Goal: Task Accomplishment & Management: Manage account settings

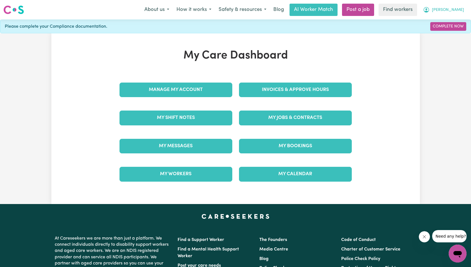
drag, startPoint x: 464, startPoint y: 5, endPoint x: 454, endPoint y: 15, distance: 14.0
click at [464, 6] on button "[PERSON_NAME]" at bounding box center [444, 10] width 48 height 12
click at [449, 20] on link "My Dashboard" at bounding box center [446, 21] width 44 height 11
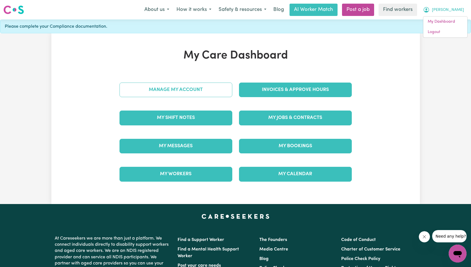
click at [215, 94] on link "Manage My Account" at bounding box center [176, 89] width 113 height 15
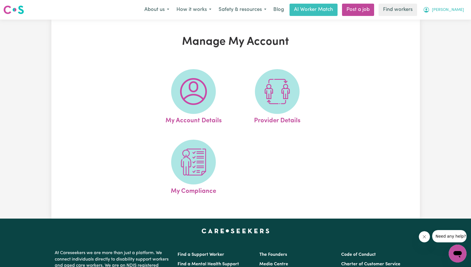
click at [455, 11] on span "[PERSON_NAME]" at bounding box center [448, 10] width 32 height 6
click at [453, 22] on link "My Dashboard" at bounding box center [446, 21] width 44 height 11
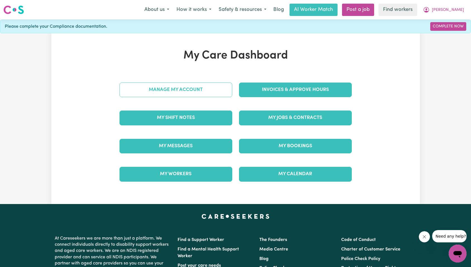
click at [177, 91] on link "Manage My Account" at bounding box center [176, 89] width 113 height 15
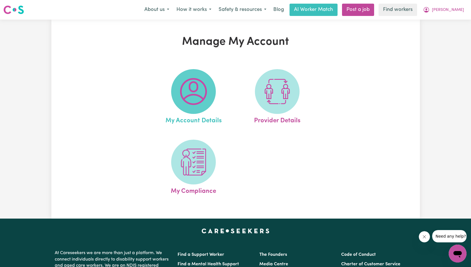
click at [193, 96] on img at bounding box center [193, 91] width 27 height 27
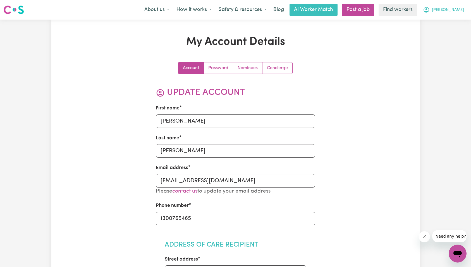
drag, startPoint x: 459, startPoint y: 9, endPoint x: 457, endPoint y: 14, distance: 4.8
click at [459, 9] on span "[PERSON_NAME]" at bounding box center [448, 10] width 32 height 6
click at [455, 20] on link "My Dashboard" at bounding box center [446, 21] width 44 height 11
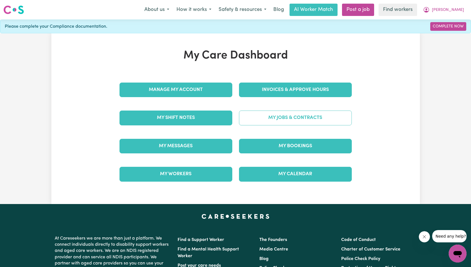
click at [319, 117] on link "My Jobs & Contracts" at bounding box center [295, 117] width 113 height 15
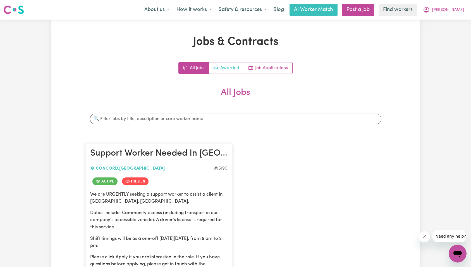
click at [238, 67] on link "Awarded" at bounding box center [226, 67] width 35 height 11
click at [187, 67] on icon "All jobs" at bounding box center [185, 68] width 4 height 4
click at [453, 10] on button "[PERSON_NAME]" at bounding box center [444, 10] width 48 height 12
click at [455, 22] on link "My Dashboard" at bounding box center [446, 21] width 44 height 11
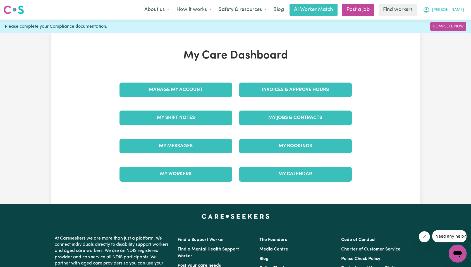
click at [462, 11] on span "[PERSON_NAME]" at bounding box center [448, 10] width 32 height 6
click at [451, 30] on link "Logout" at bounding box center [446, 32] width 44 height 11
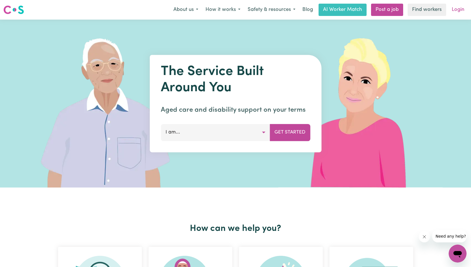
click at [459, 8] on link "Login" at bounding box center [458, 10] width 19 height 12
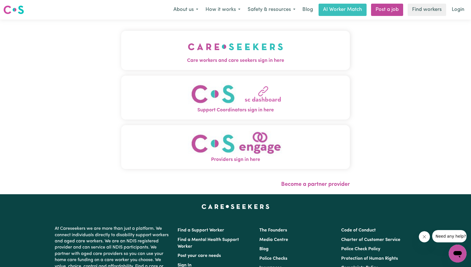
click at [143, 48] on button "Care workers and care seekers sign in here" at bounding box center [235, 50] width 229 height 39
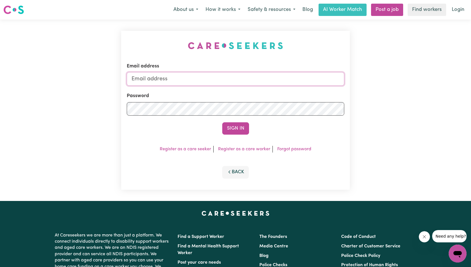
click at [226, 76] on input "Email address" at bounding box center [236, 78] width 218 height 13
paste input "[EMAIL_ADDRESS][DOMAIN_NAME]"
type input "superuser~[EMAIL_ADDRESS][DOMAIN_NAME]"
click at [240, 124] on button "Sign In" at bounding box center [235, 128] width 27 height 12
